Goal: Check status: Check status

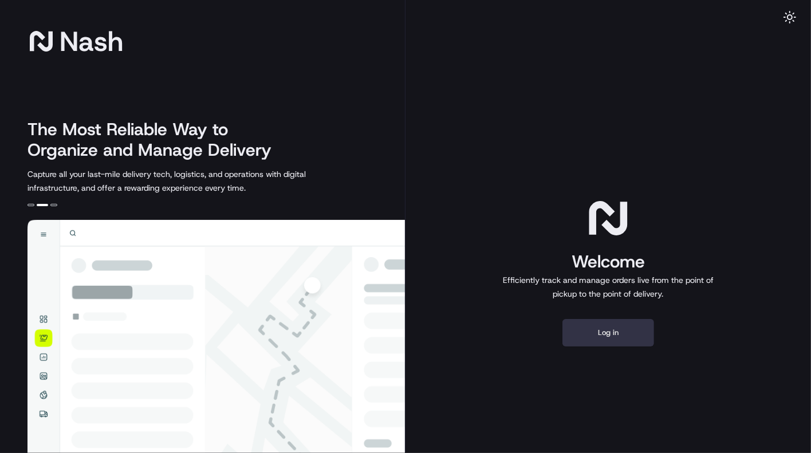
click at [611, 328] on button "Log in" at bounding box center [609, 333] width 92 height 28
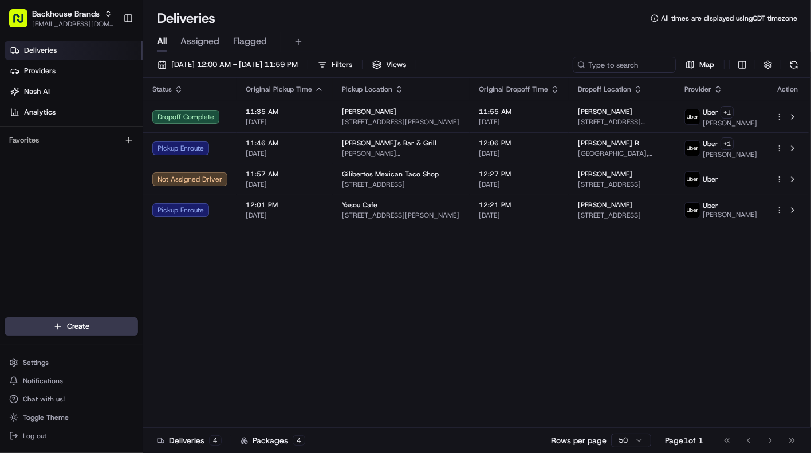
click at [315, 87] on icon "button" at bounding box center [319, 89] width 9 height 9
